Goal: Task Accomplishment & Management: Complete application form

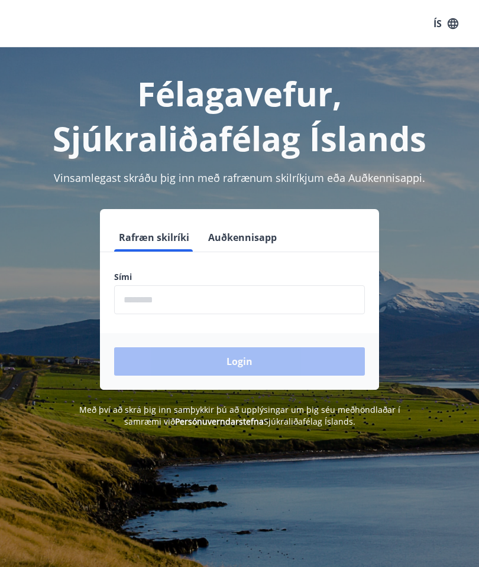
click at [222, 300] on input "phone" at bounding box center [239, 299] width 251 height 29
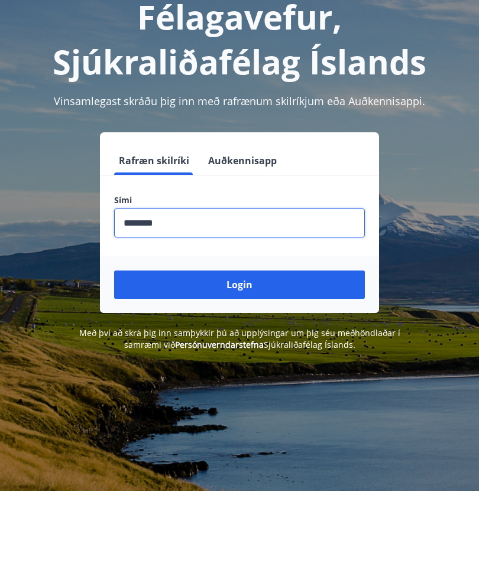
type input "********"
click at [245, 348] on button "Login" at bounding box center [239, 362] width 251 height 28
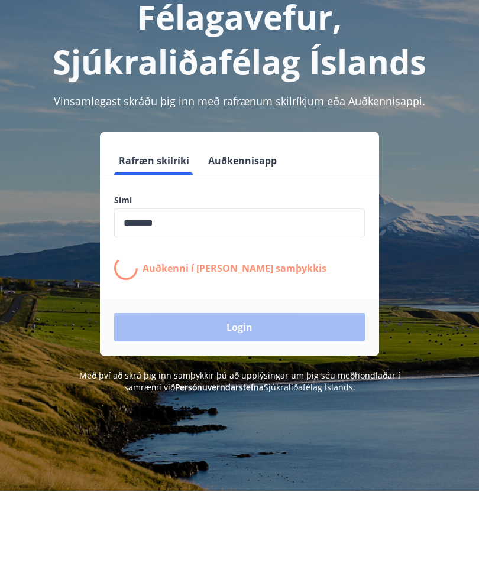
scroll to position [77, 0]
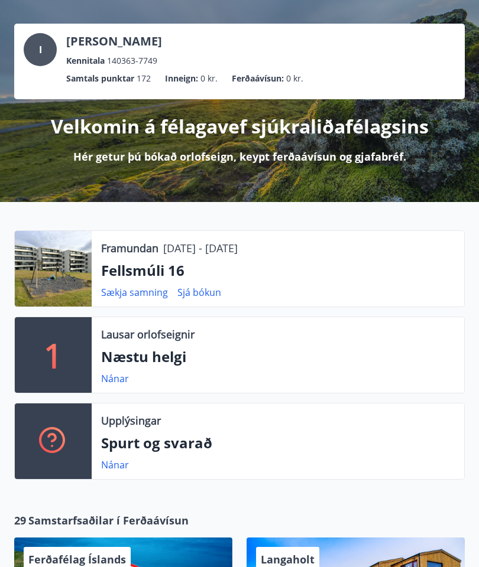
scroll to position [59, 0]
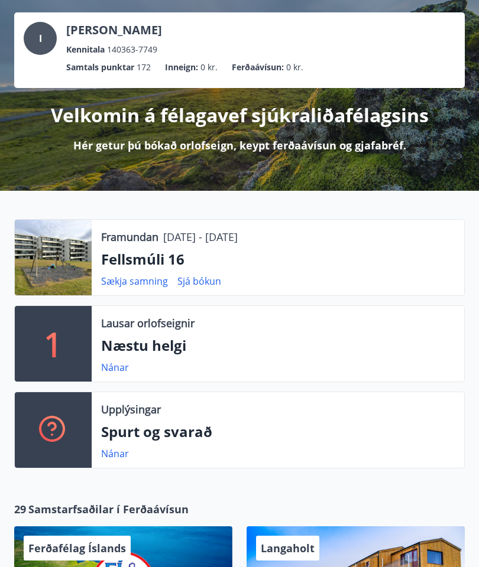
click at [128, 368] on link "Nánar" at bounding box center [115, 367] width 28 height 13
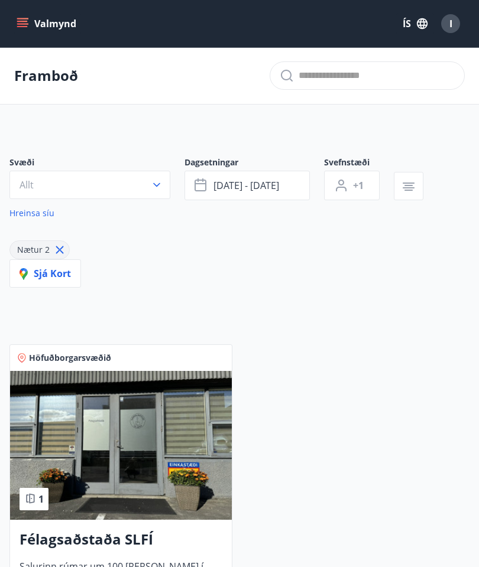
click at [28, 18] on icon "menu" at bounding box center [23, 18] width 13 height 1
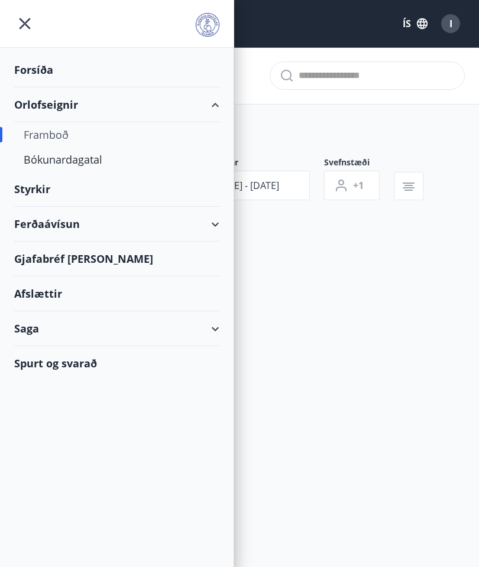
click at [217, 110] on div "Orlofseignir" at bounding box center [116, 104] width 205 height 35
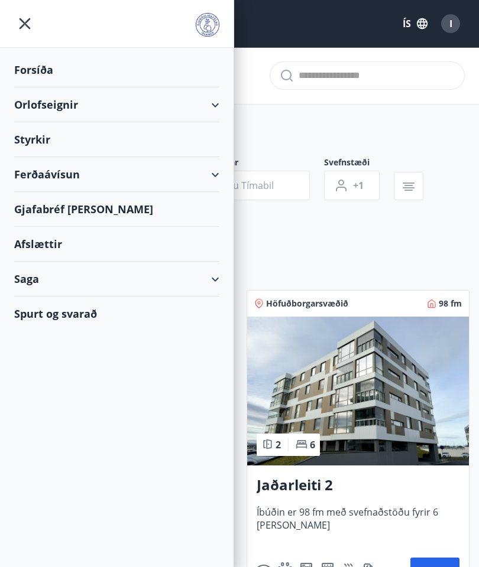
type input "*"
click at [221, 106] on icon at bounding box center [215, 105] width 14 height 14
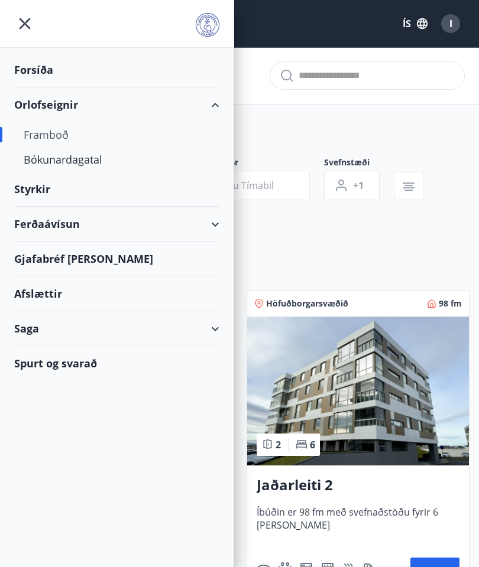
click at [74, 166] on div "Bókunardagatal" at bounding box center [117, 159] width 186 height 25
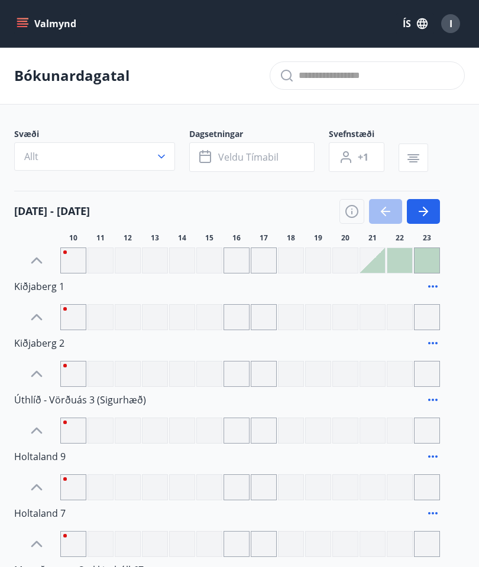
click at [207, 265] on div at bounding box center [209, 261] width 26 height 26
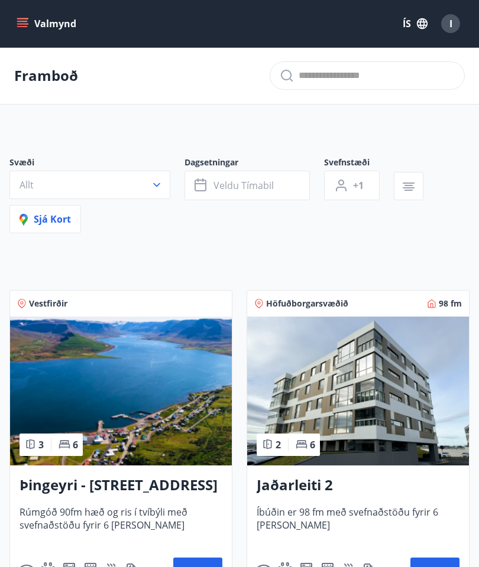
type input "*"
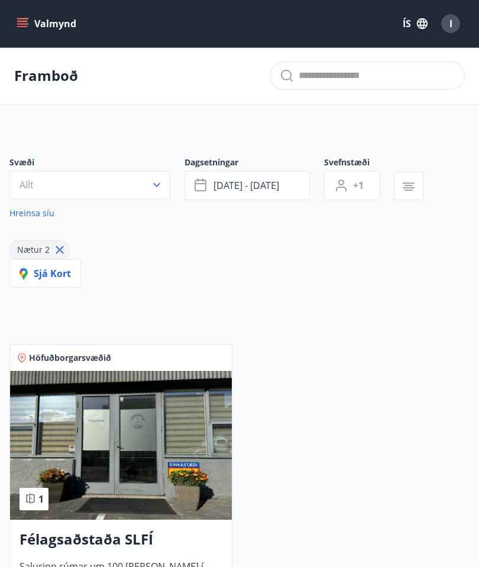
click at [160, 189] on icon "button" at bounding box center [157, 185] width 12 height 12
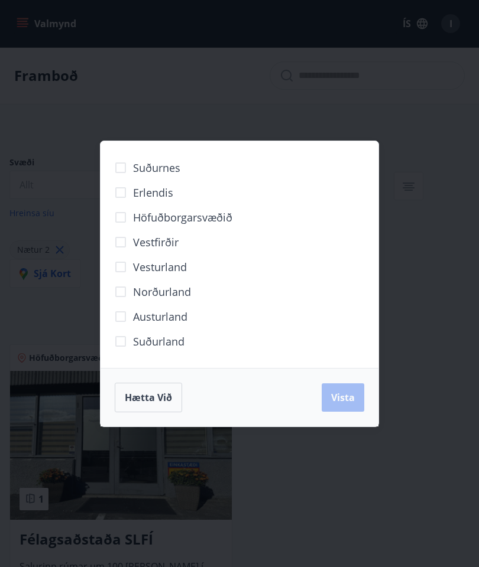
click at [357, 389] on div "Hætta við Vista" at bounding box center [239, 398] width 249 height 30
click at [337, 400] on div "Hætta við Vista" at bounding box center [239, 398] width 249 height 30
click at [147, 394] on span "Hætta við" at bounding box center [148, 397] width 47 height 13
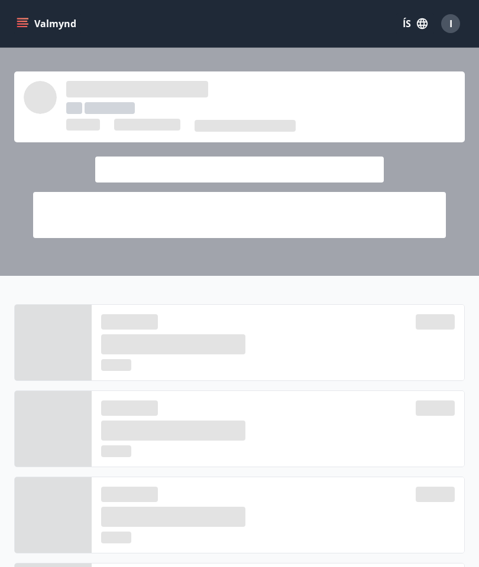
scroll to position [106, 0]
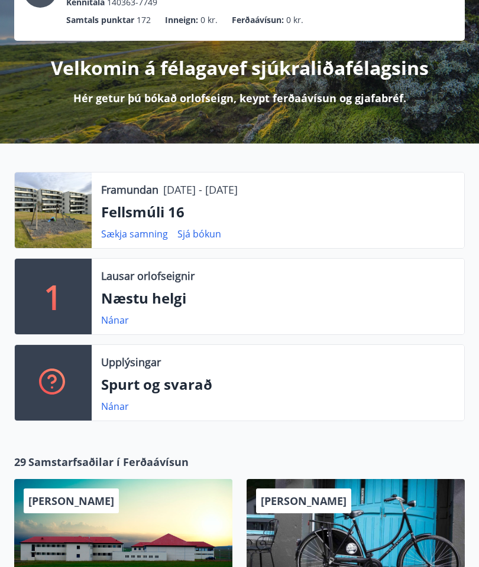
click at [117, 326] on link "Nánar" at bounding box center [115, 320] width 28 height 13
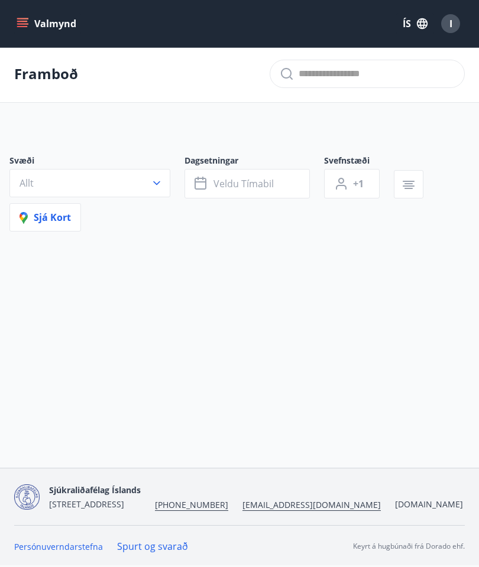
type input "*"
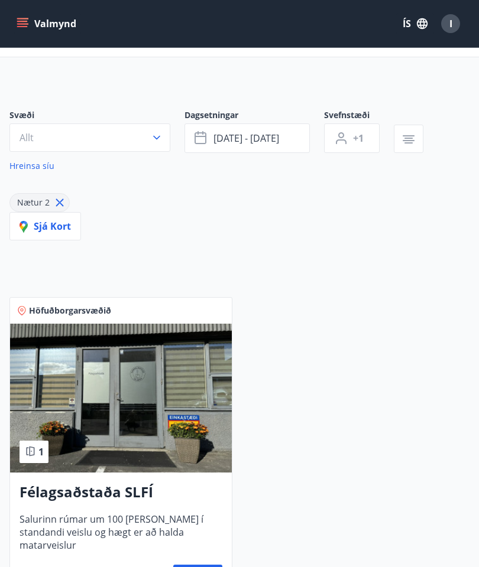
click at [56, 231] on span "Sjá kort" at bounding box center [45, 226] width 51 height 13
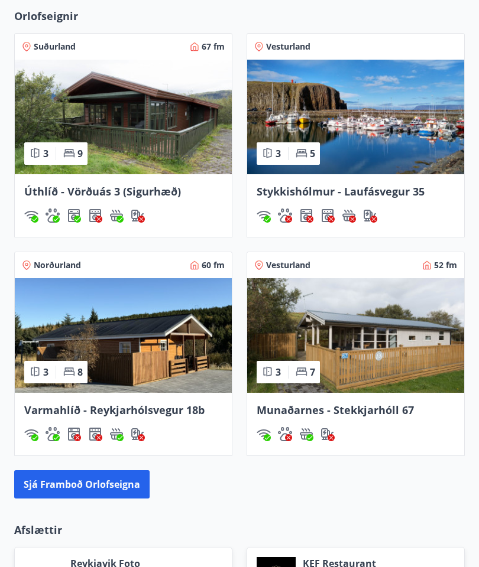
scroll to position [958, 0]
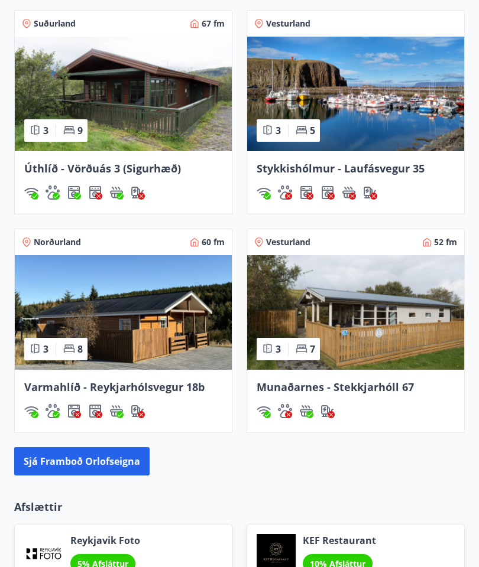
click at [102, 385] on span "Varmahlíð - Reykjarhólsvegur 18b" at bounding box center [114, 388] width 180 height 14
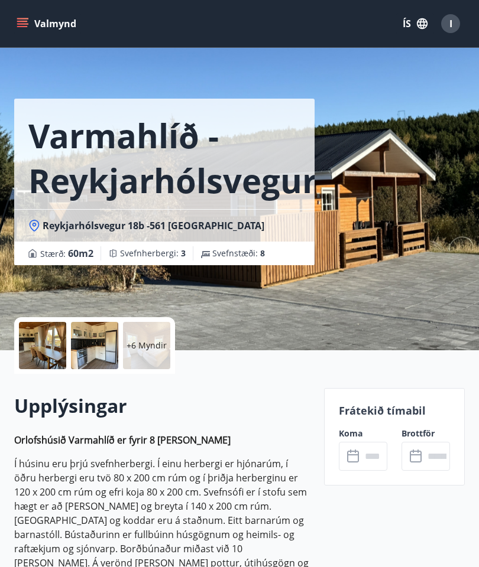
scroll to position [5, 0]
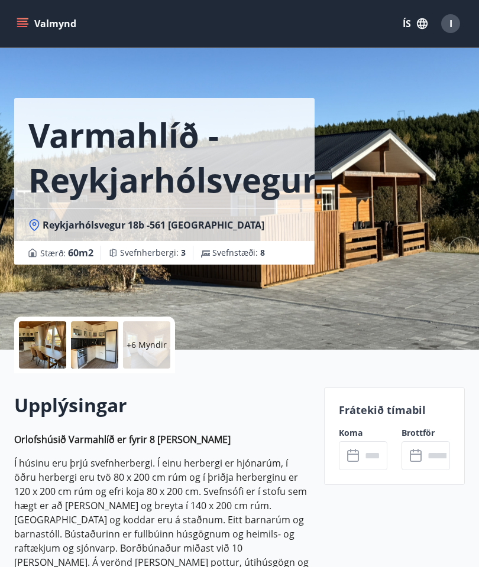
click at [51, 349] on div at bounding box center [42, 345] width 47 height 47
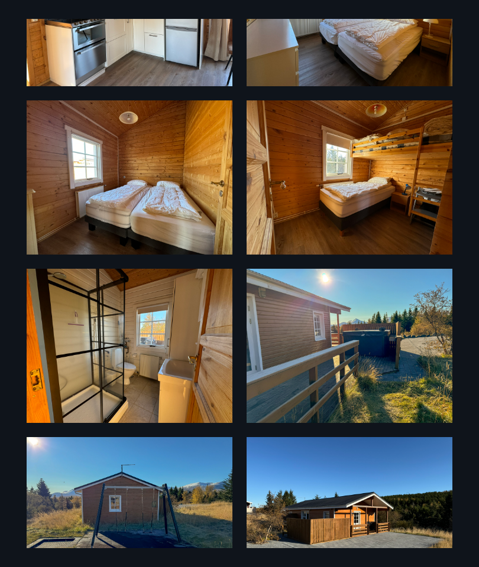
scroll to position [470, 0]
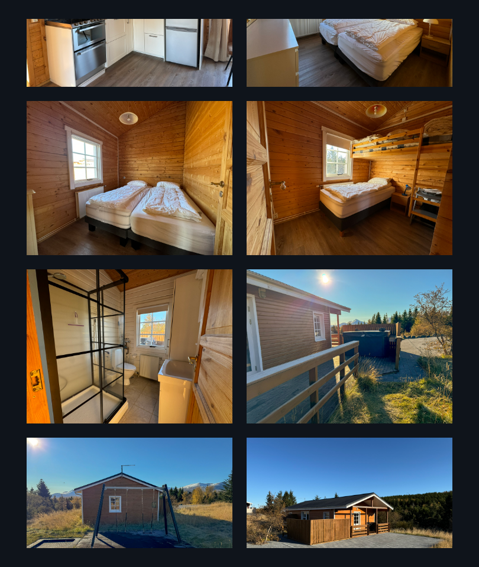
click at [372, 538] on img at bounding box center [349, 515] width 206 height 154
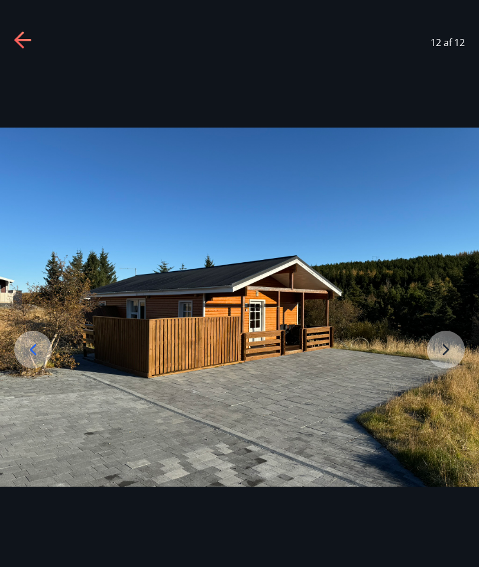
click at [447, 371] on img at bounding box center [239, 307] width 479 height 359
click at [455, 386] on img at bounding box center [239, 307] width 479 height 359
click at [45, 369] on div at bounding box center [33, 350] width 38 height 38
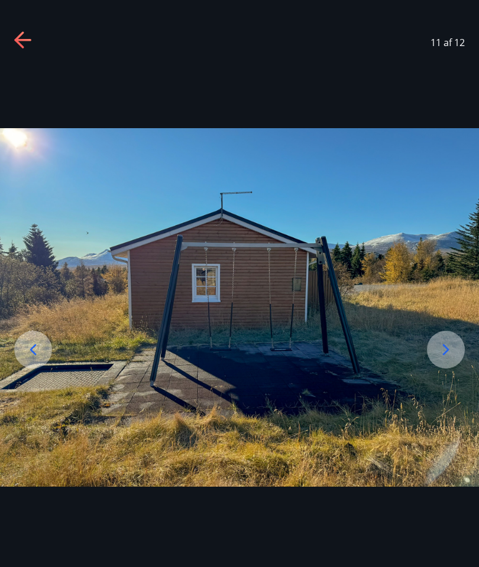
click at [442, 369] on div at bounding box center [446, 350] width 38 height 38
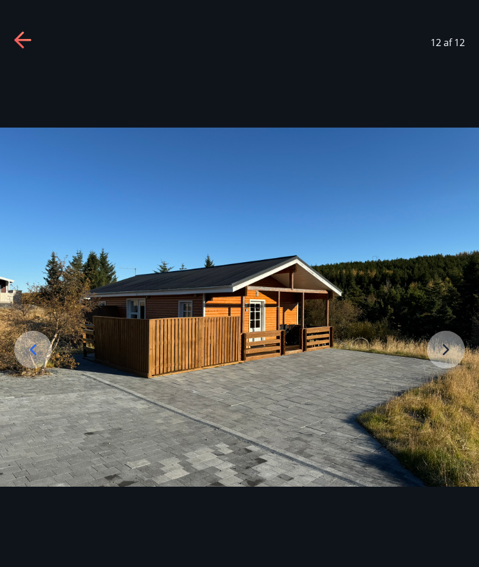
click at [454, 378] on img at bounding box center [239, 307] width 479 height 359
click at [446, 378] on img at bounding box center [239, 307] width 479 height 359
click at [34, 356] on icon at bounding box center [33, 350] width 7 height 11
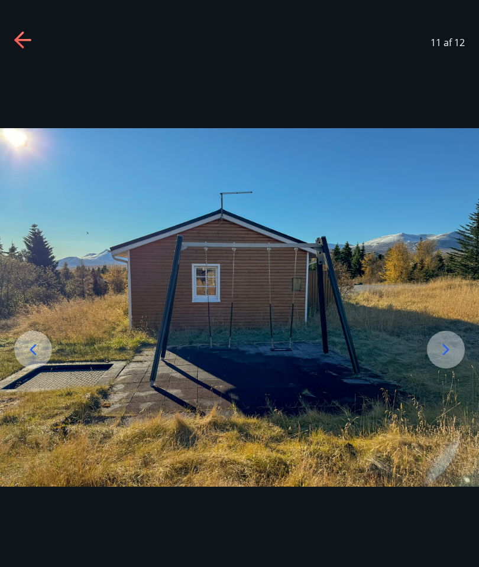
click at [30, 369] on div at bounding box center [33, 350] width 38 height 38
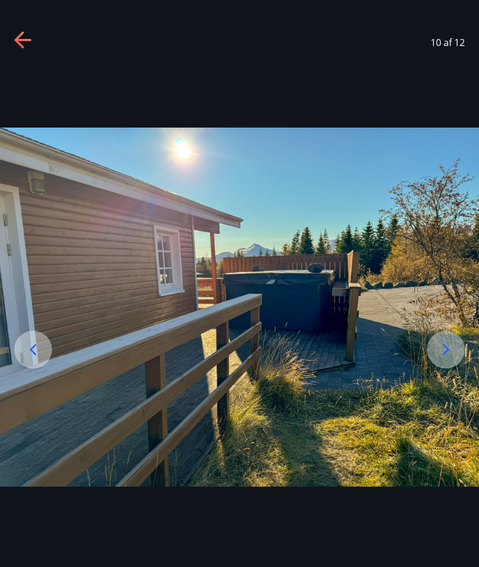
click at [36, 359] on icon at bounding box center [33, 349] width 19 height 19
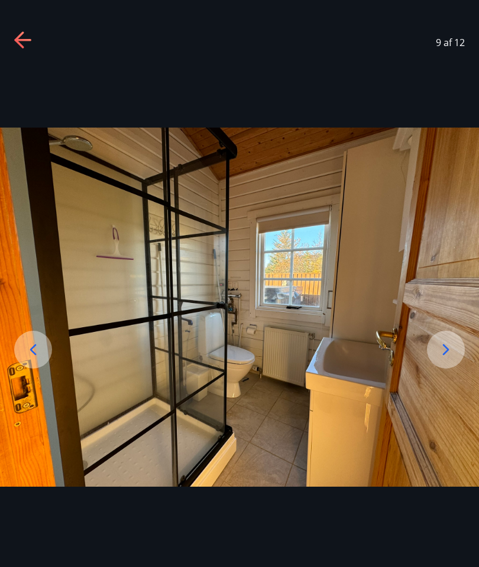
click at [48, 369] on div at bounding box center [33, 350] width 38 height 38
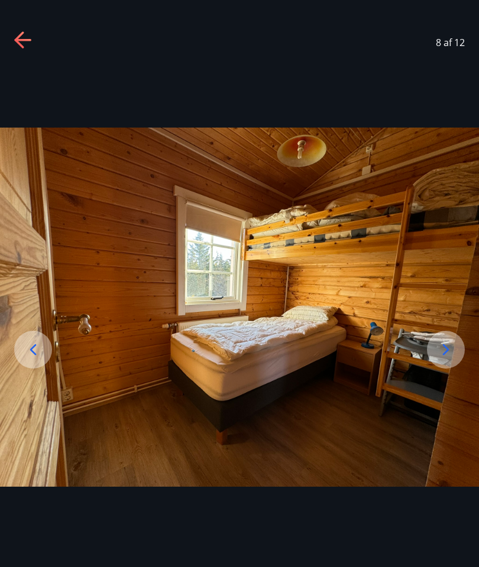
click at [46, 369] on div at bounding box center [33, 350] width 38 height 38
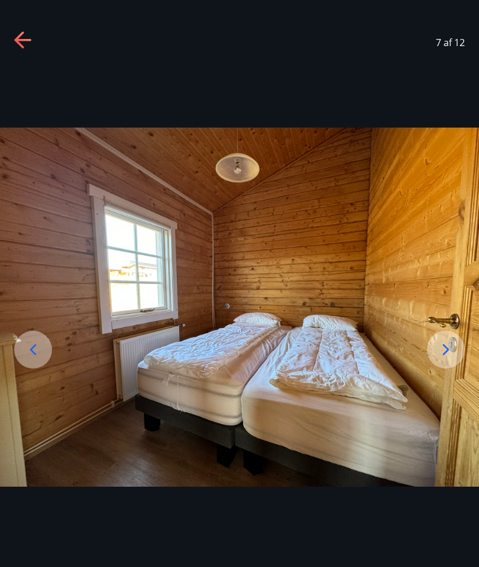
click at [40, 359] on icon at bounding box center [33, 349] width 19 height 19
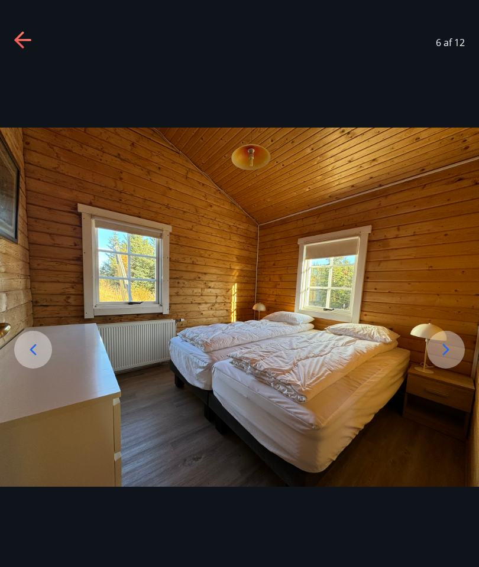
click at [40, 359] on icon at bounding box center [33, 349] width 19 height 19
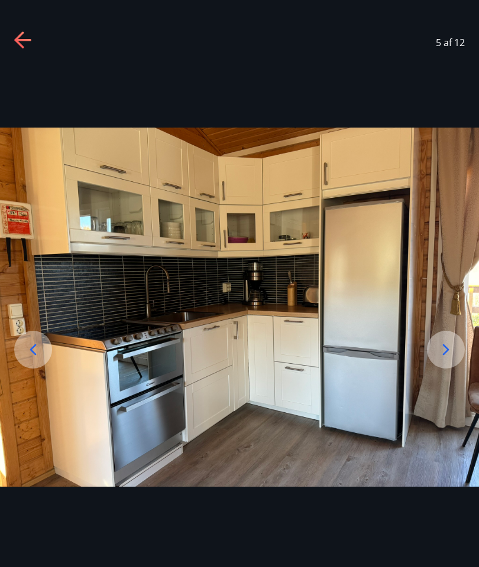
click at [34, 359] on icon at bounding box center [33, 349] width 19 height 19
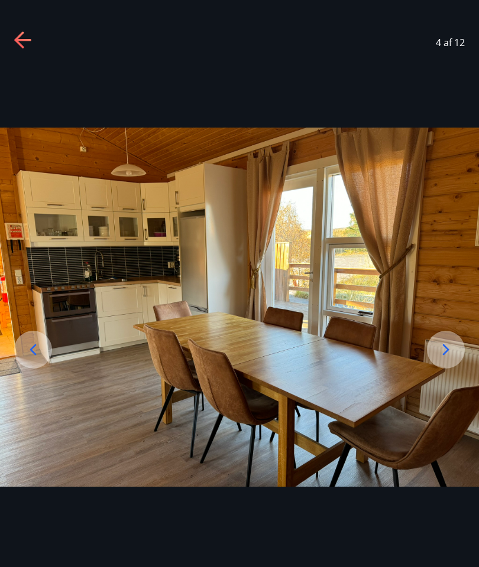
click at [34, 359] on icon at bounding box center [33, 349] width 19 height 19
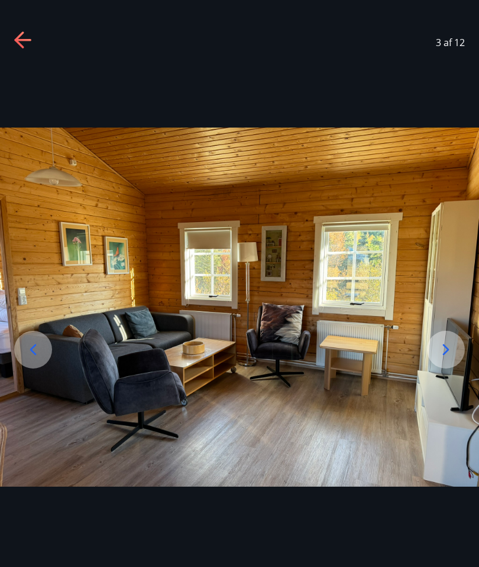
click at [22, 50] on icon at bounding box center [23, 40] width 19 height 19
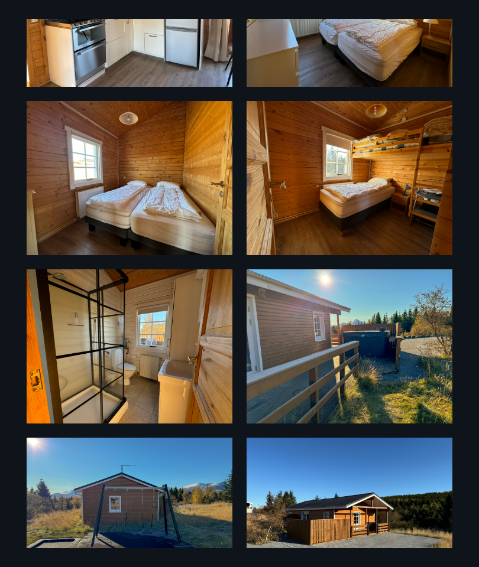
scroll to position [0, 0]
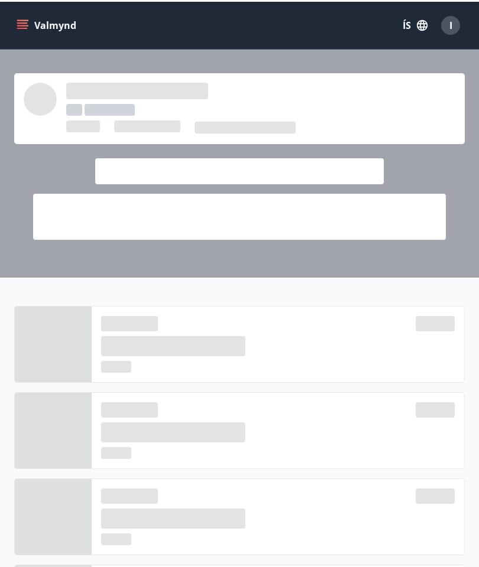
scroll to position [1006, 0]
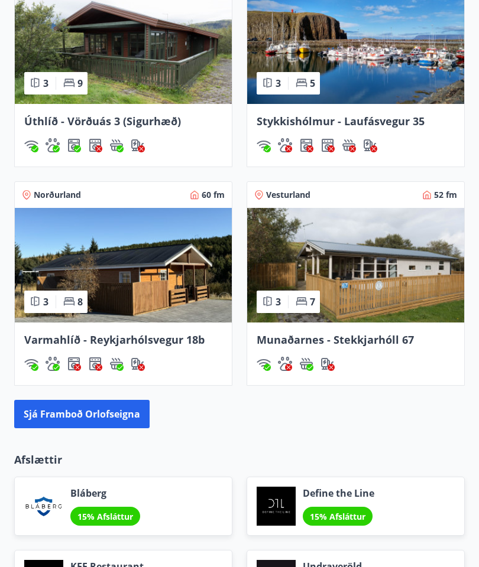
click at [131, 268] on img at bounding box center [123, 265] width 217 height 115
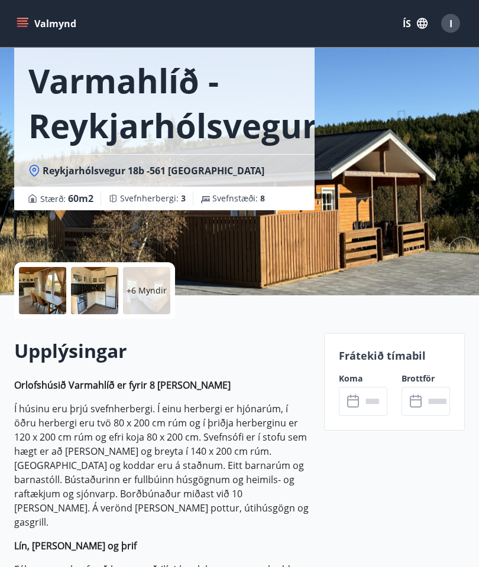
scroll to position [57, 0]
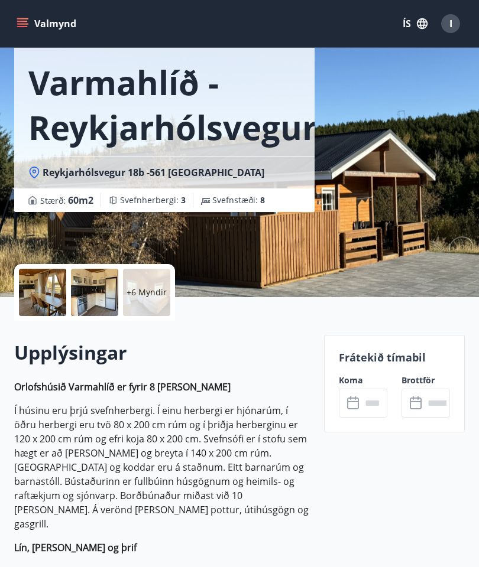
click at [375, 410] on input "text" at bounding box center [374, 403] width 26 height 29
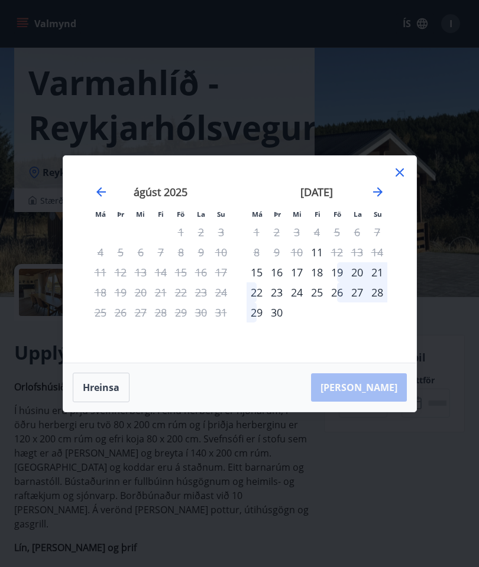
click at [401, 180] on icon at bounding box center [399, 172] width 14 height 14
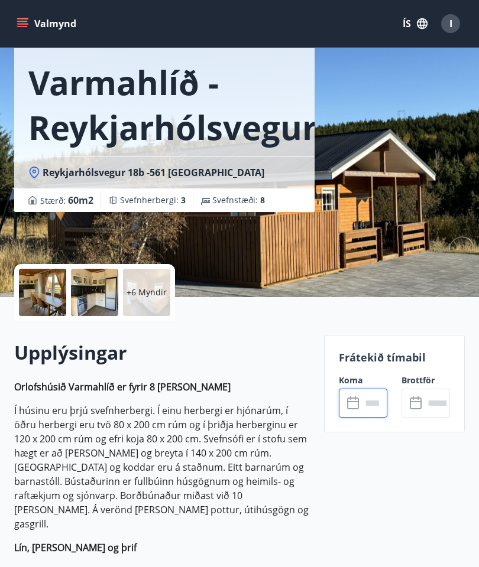
click at [357, 403] on icon at bounding box center [354, 404] width 14 height 14
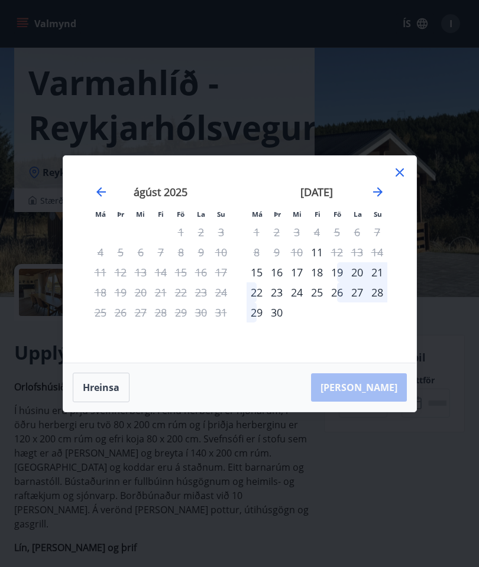
click at [362, 282] on div "20" at bounding box center [357, 272] width 20 height 20
click at [340, 282] on div "19" at bounding box center [337, 272] width 20 height 20
click at [342, 282] on div "19" at bounding box center [337, 272] width 20 height 20
click at [205, 282] on div "16" at bounding box center [201, 272] width 20 height 20
click at [336, 282] on div "19" at bounding box center [337, 272] width 20 height 20
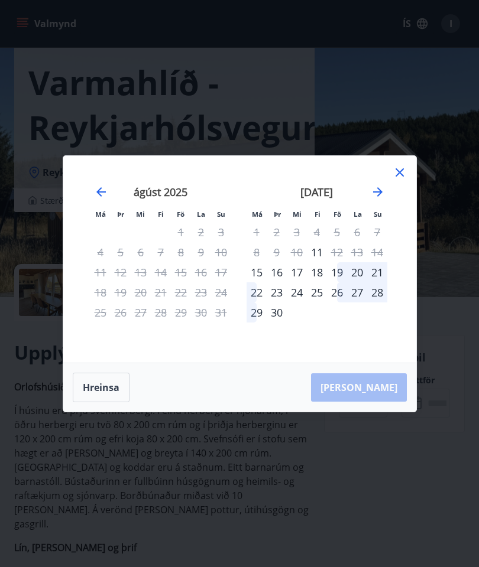
click at [338, 282] on div "19" at bounding box center [337, 272] width 20 height 20
click at [317, 282] on div "18" at bounding box center [317, 272] width 20 height 20
click at [355, 282] on div "20" at bounding box center [357, 272] width 20 height 20
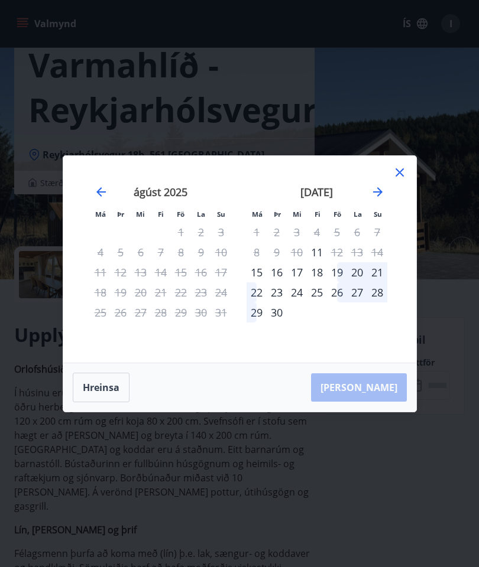
scroll to position [140, 0]
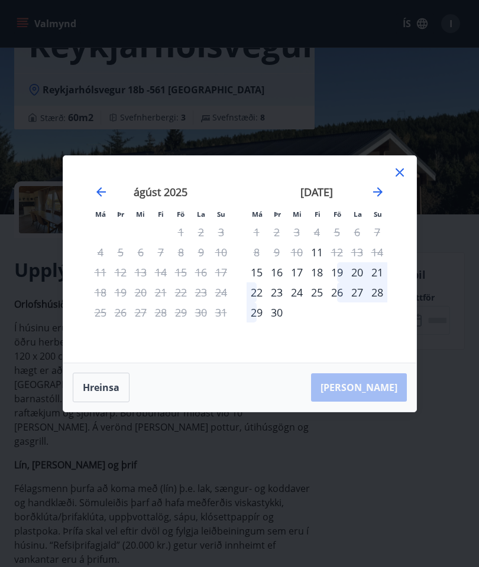
click at [383, 199] on icon "Move forward to switch to the next month." at bounding box center [378, 192] width 14 height 14
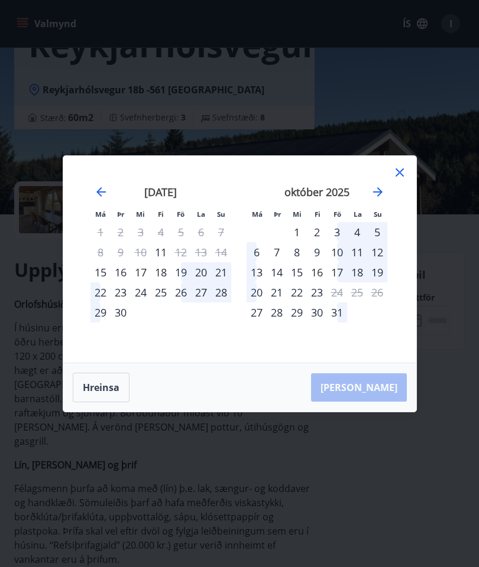
click at [181, 282] on div "19" at bounding box center [181, 272] width 20 height 20
click at [161, 282] on div "18" at bounding box center [161, 272] width 20 height 20
click at [223, 282] on div "21" at bounding box center [221, 272] width 20 height 20
click at [378, 197] on icon "Move forward to switch to the next month." at bounding box center [377, 191] width 9 height 9
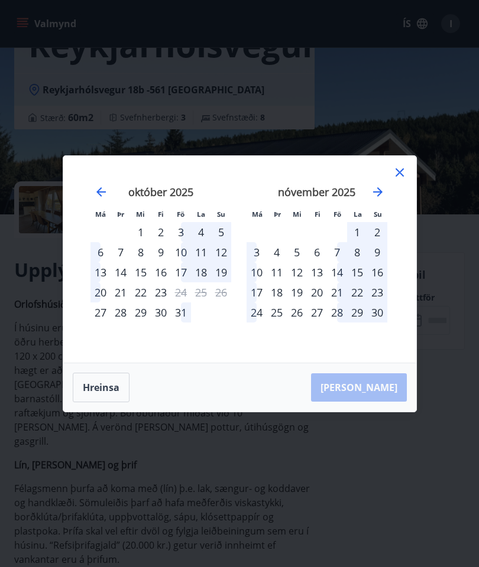
click at [339, 262] on div "7" at bounding box center [337, 252] width 20 height 20
click at [405, 180] on icon at bounding box center [399, 172] width 14 height 14
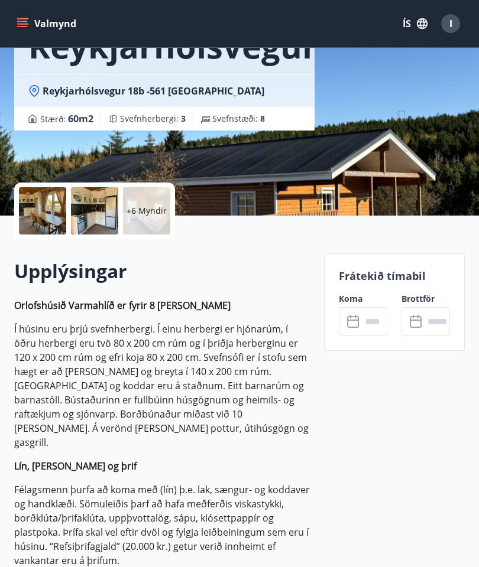
scroll to position [137, 0]
